Goal: Go to known website: Go to known website

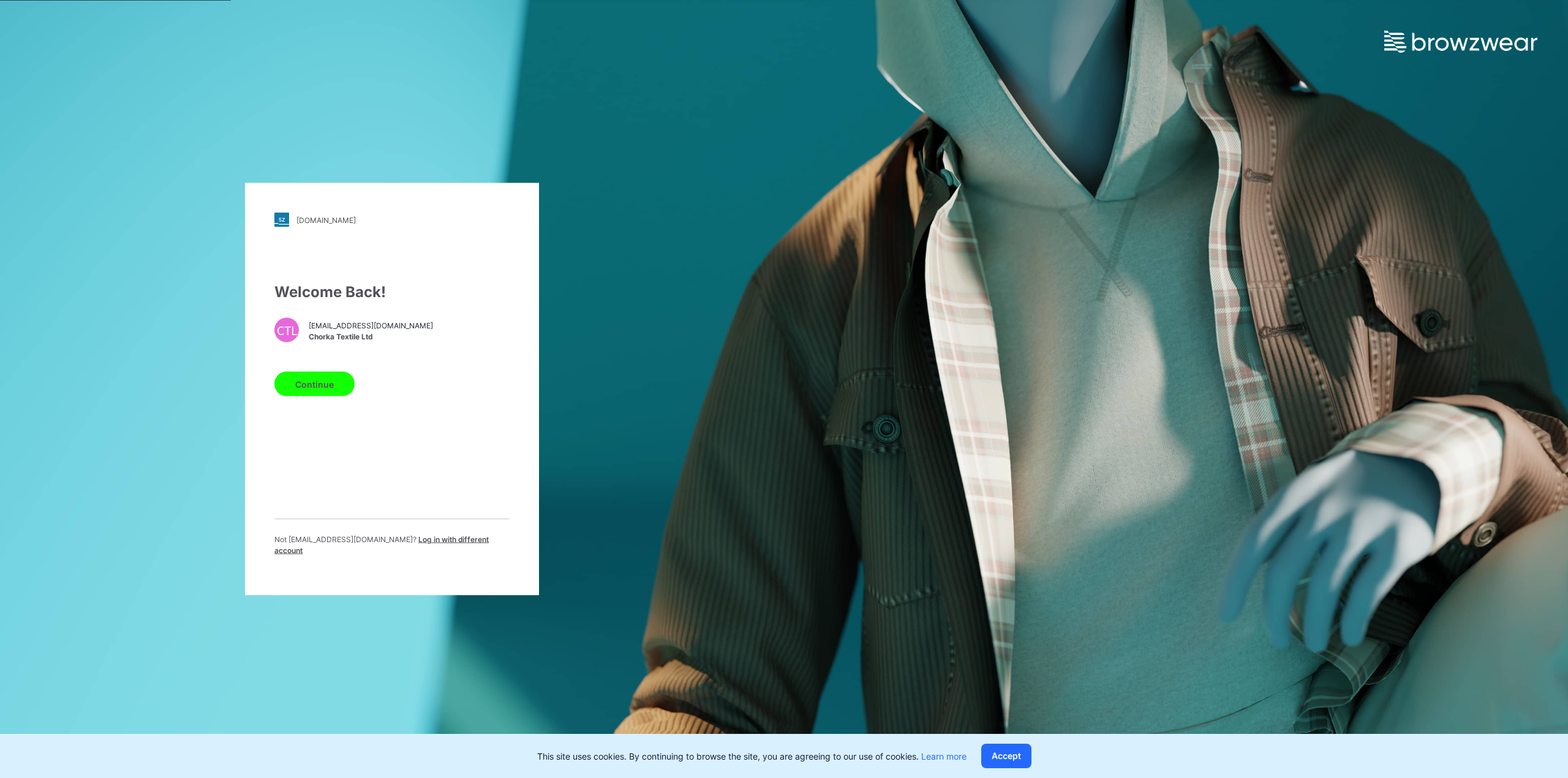
click at [324, 390] on button "Continue" at bounding box center [315, 384] width 80 height 25
